Goal: Task Accomplishment & Management: Use online tool/utility

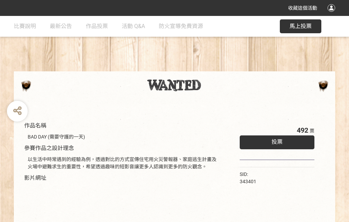
click at [333, 15] on div "收藏這個活動" at bounding box center [174, 8] width 349 height 16
click at [216, 68] on div "作品名稱 BAD DAY (需要守護的一天) 參賽作品之設計理念 以生活中時常遇到的經驗為例，透過對比的方式宣傳住宅用火災警報器、家庭逃生計畫及火場中避難求生…" at bounding box center [174, 161] width 349 height 291
click at [275, 140] on span "投票" at bounding box center [277, 141] width 11 height 7
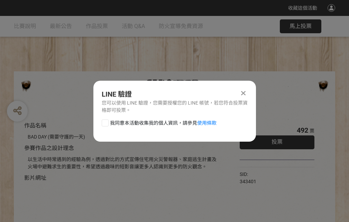
click at [105, 121] on div at bounding box center [105, 122] width 7 height 7
checkbox input "true"
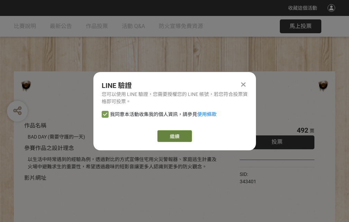
click at [174, 136] on link "繼續" at bounding box center [174, 136] width 35 height 12
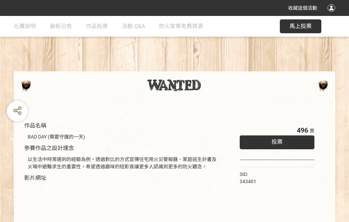
click at [333, 15] on div "收藏這個活動" at bounding box center [174, 8] width 349 height 16
click at [216, 68] on div "作品名稱 BAD DAY (需要守護的一天) 參賽作品之設計理念 以生活中時常遇到的經驗為例，透過對比的方式宣傳住宅用火災警報器、家庭逃生計畫及火場中避難求生…" at bounding box center [174, 161] width 349 height 291
click at [275, 140] on span "投票" at bounding box center [277, 141] width 11 height 7
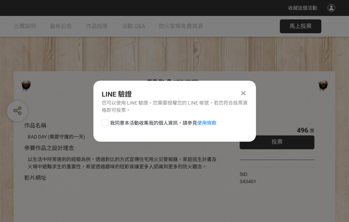
click at [105, 121] on div at bounding box center [105, 122] width 7 height 7
checkbox input "true"
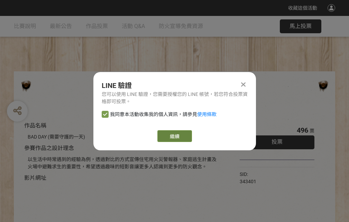
click at [174, 136] on link "繼續" at bounding box center [174, 136] width 35 height 12
